Goal: Navigation & Orientation: Find specific page/section

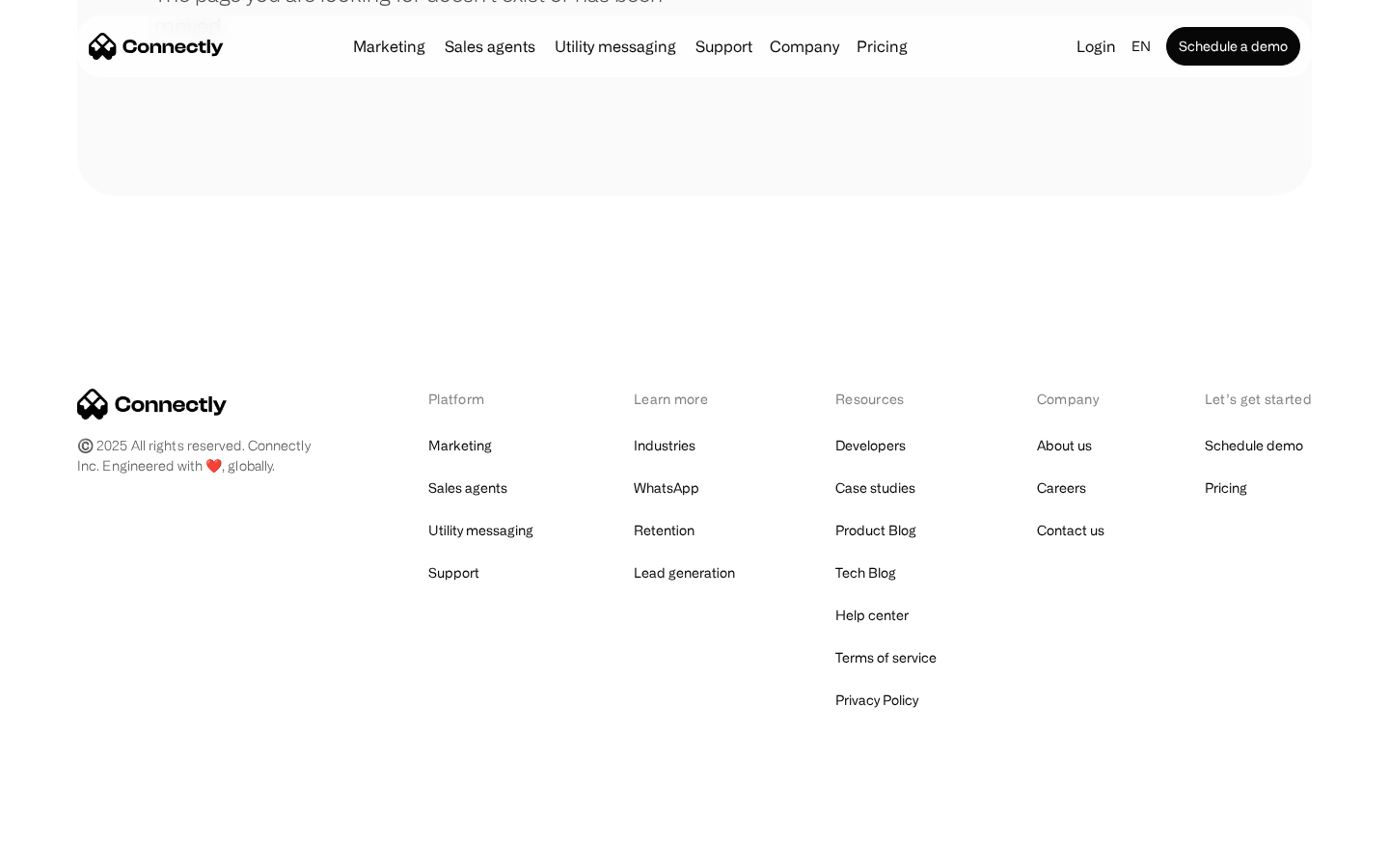
scroll to position [352, 0]
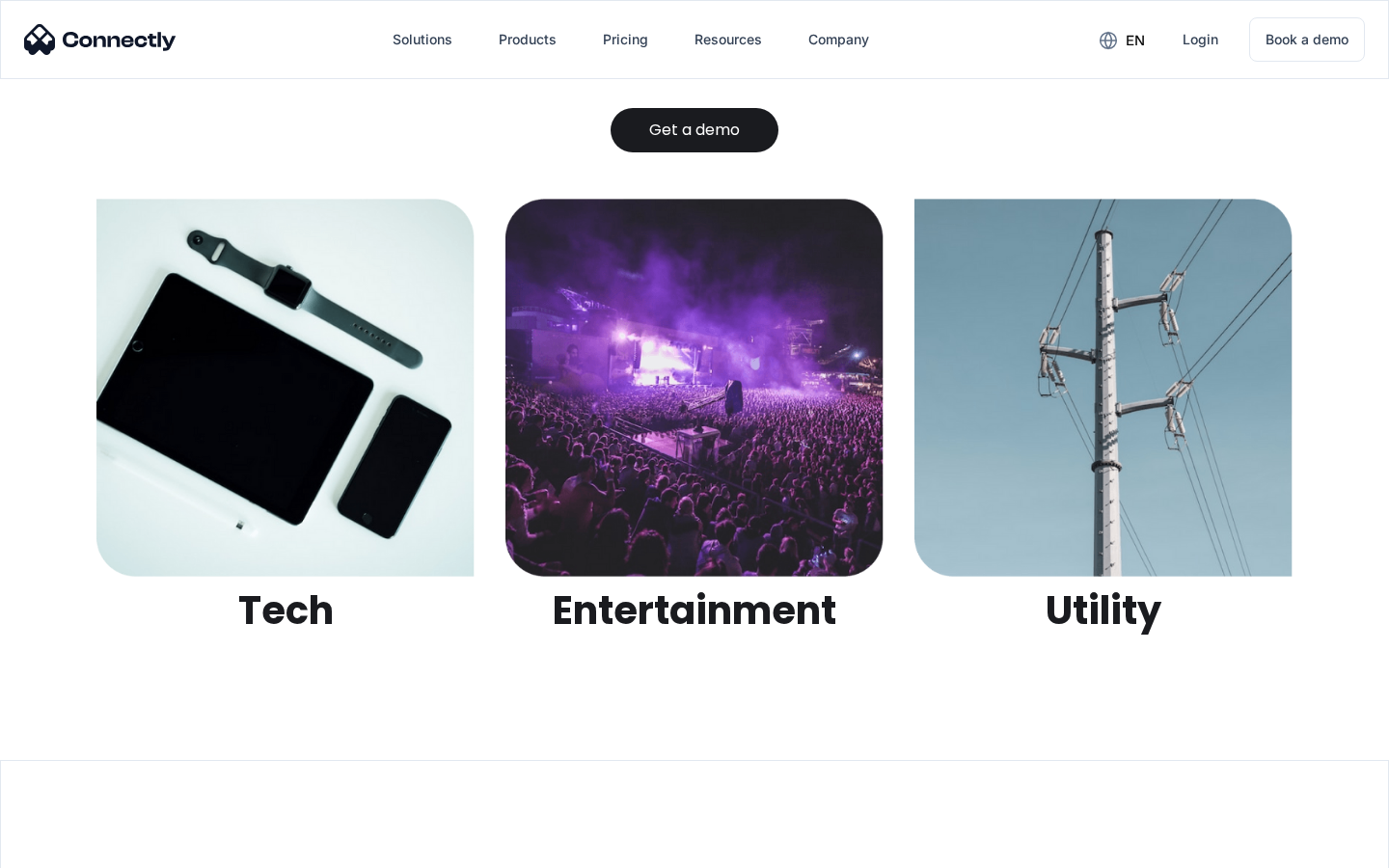
scroll to position [6083, 0]
